Goal: Transaction & Acquisition: Purchase product/service

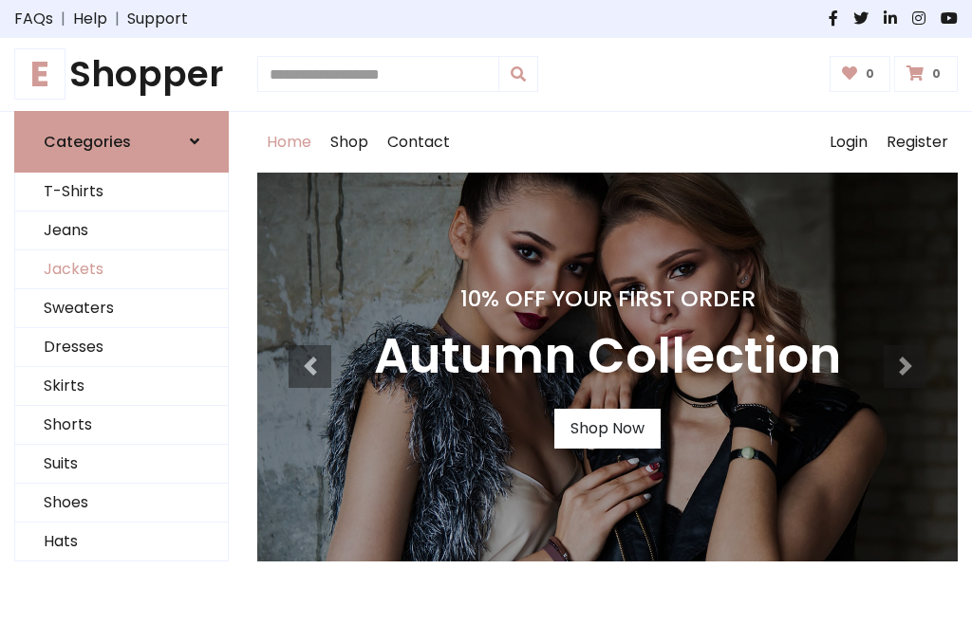
click at [121, 270] on link "Jackets" at bounding box center [121, 270] width 213 height 39
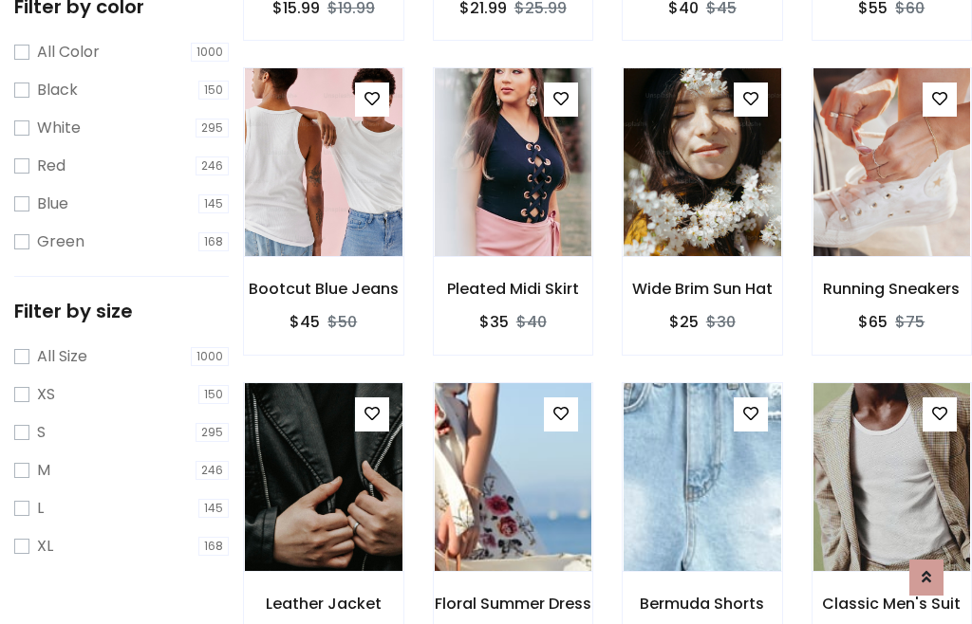
scroll to position [176, 0]
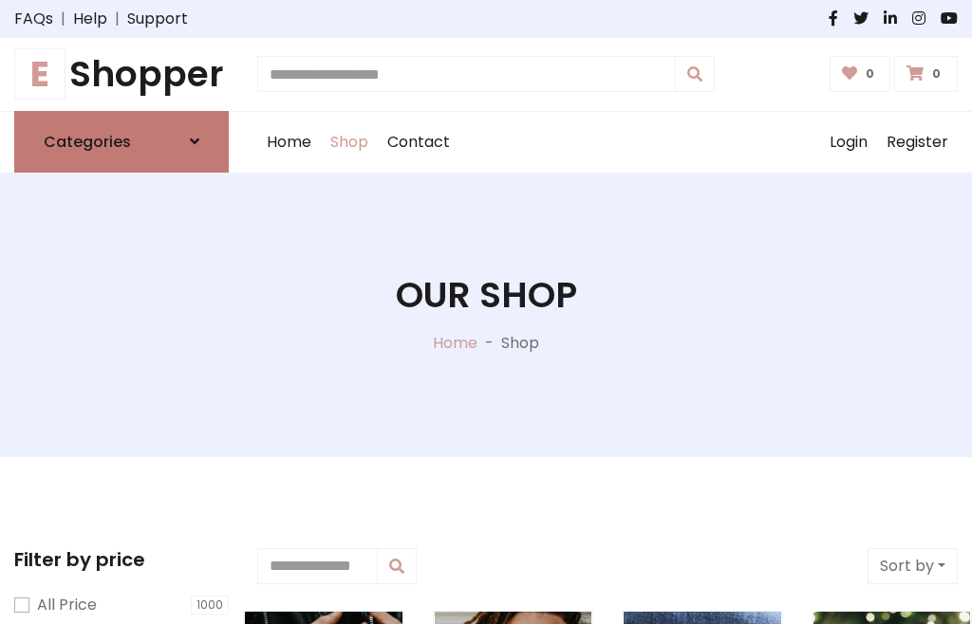
click at [121, 141] on h6 "Categories" at bounding box center [87, 142] width 87 height 18
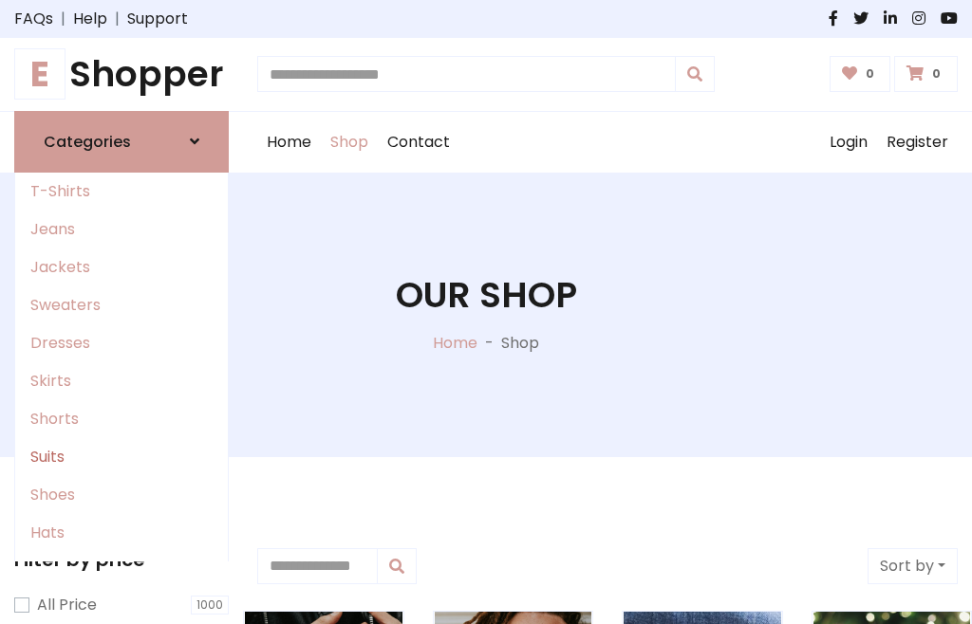
click at [121, 456] on link "Suits" at bounding box center [121, 457] width 213 height 38
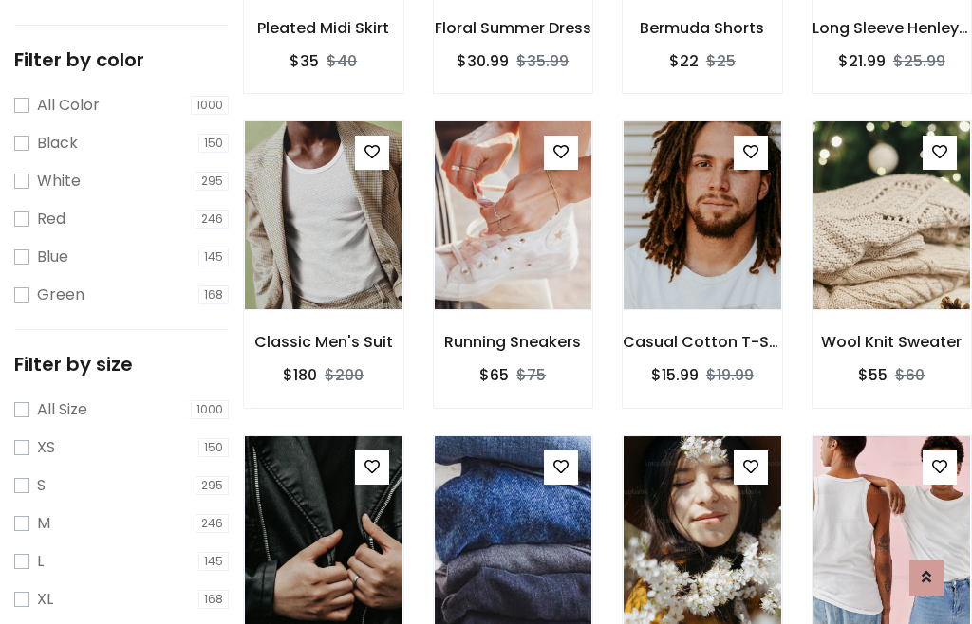
scroll to position [96, 0]
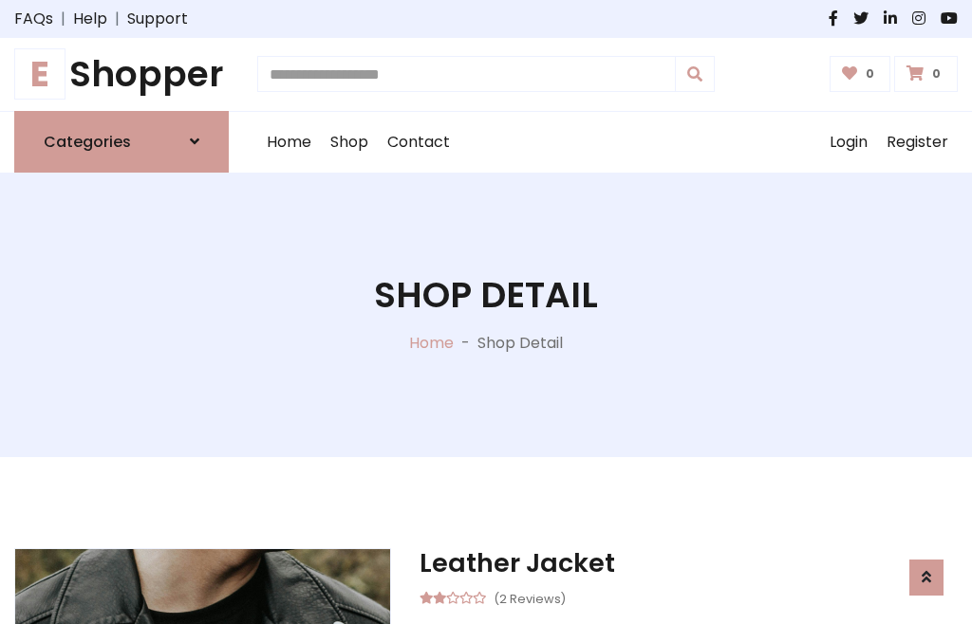
scroll to position [1774, 0]
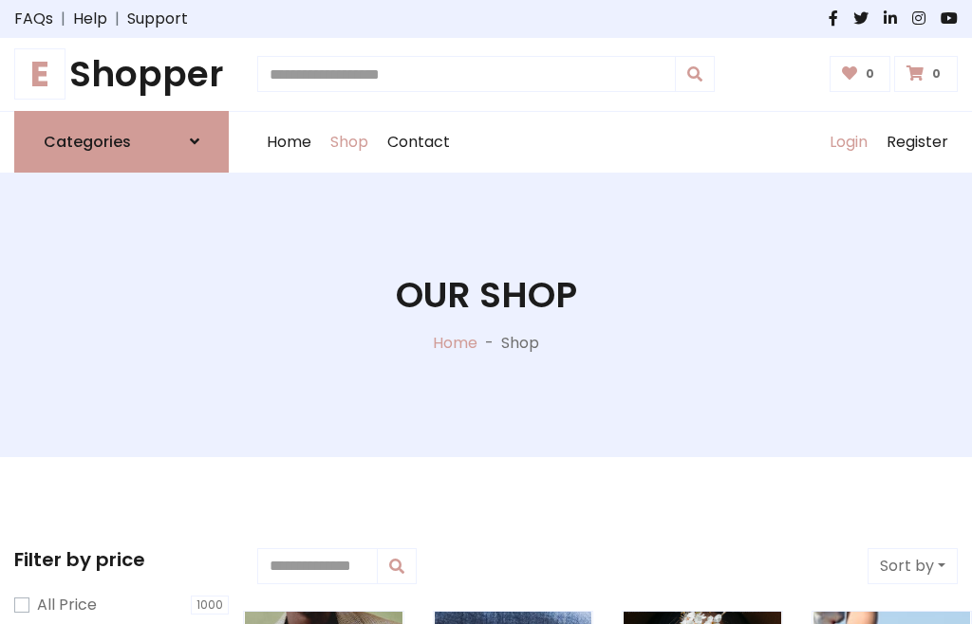
click at [847, 141] on link "Login" at bounding box center [848, 142] width 57 height 61
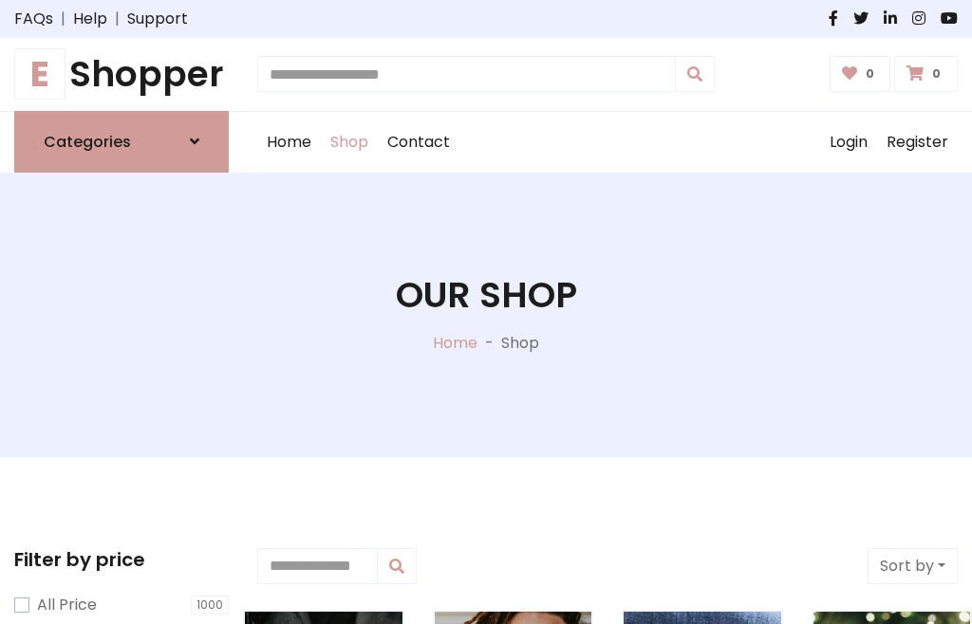
scroll to position [96, 0]
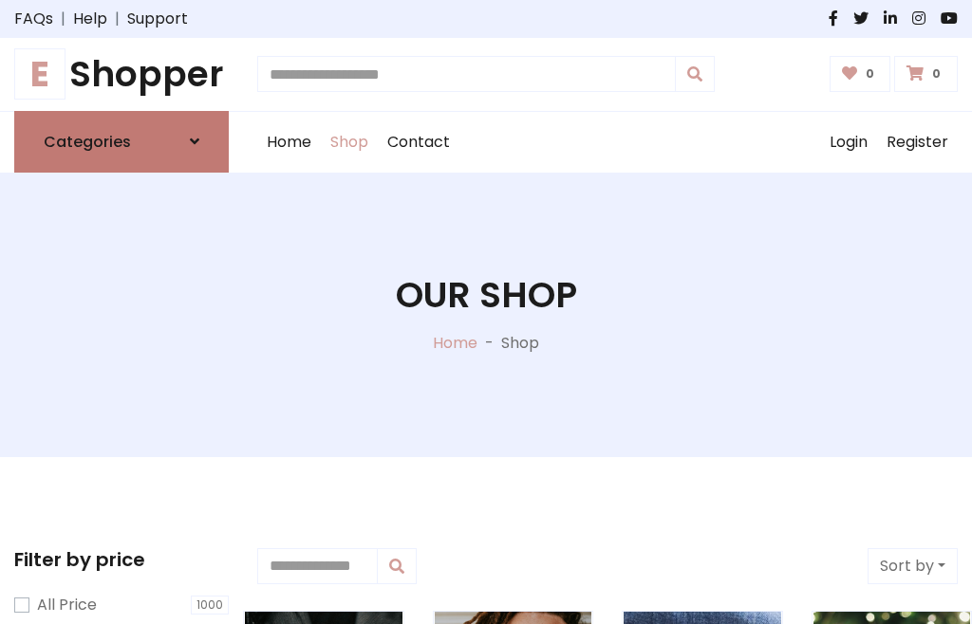
click at [195, 141] on icon at bounding box center [194, 141] width 9 height 15
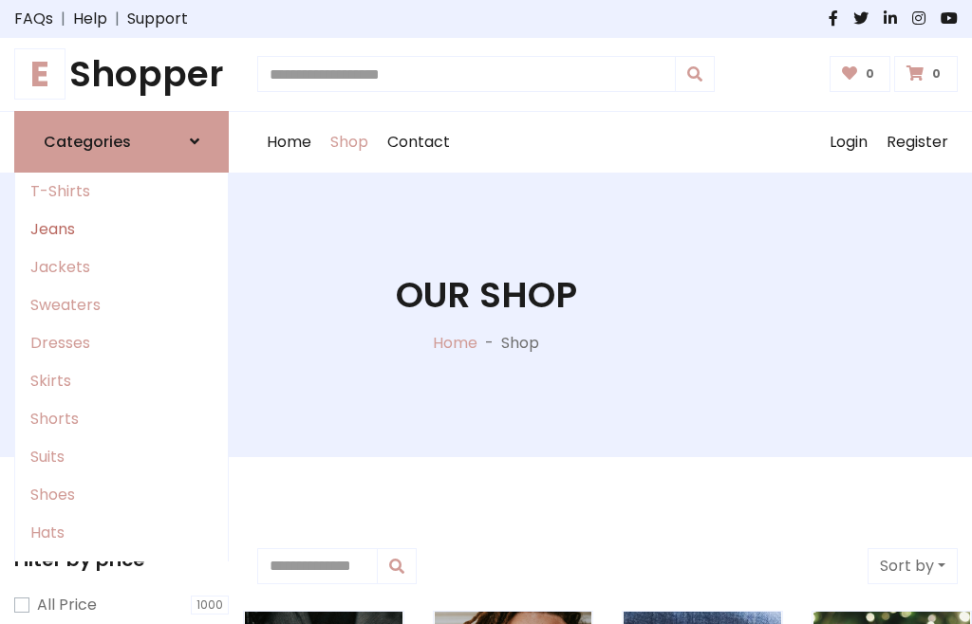
click at [121, 229] on link "Jeans" at bounding box center [121, 230] width 213 height 38
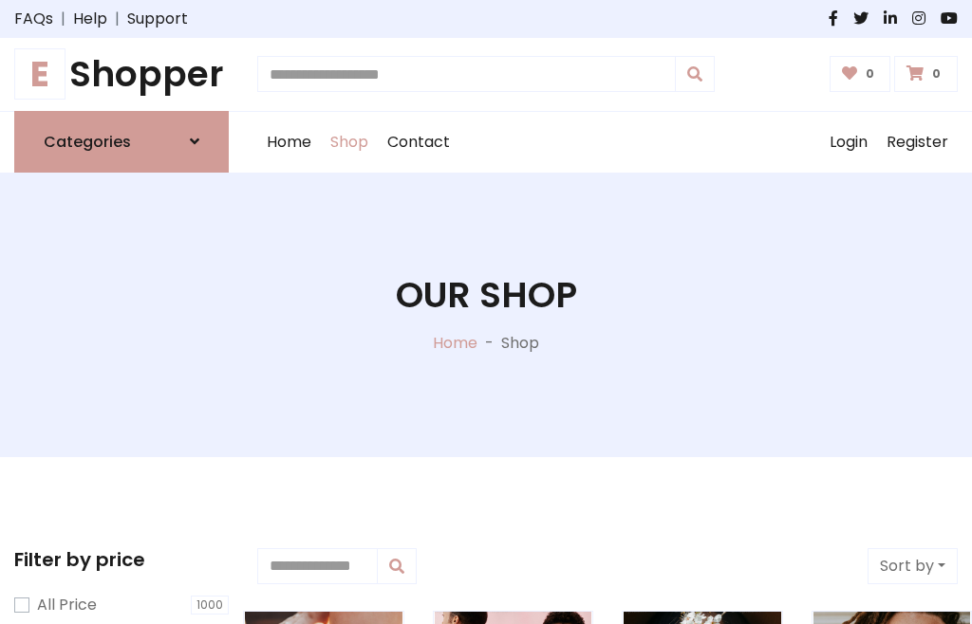
scroll to position [96, 0]
